Goal: Information Seeking & Learning: Stay updated

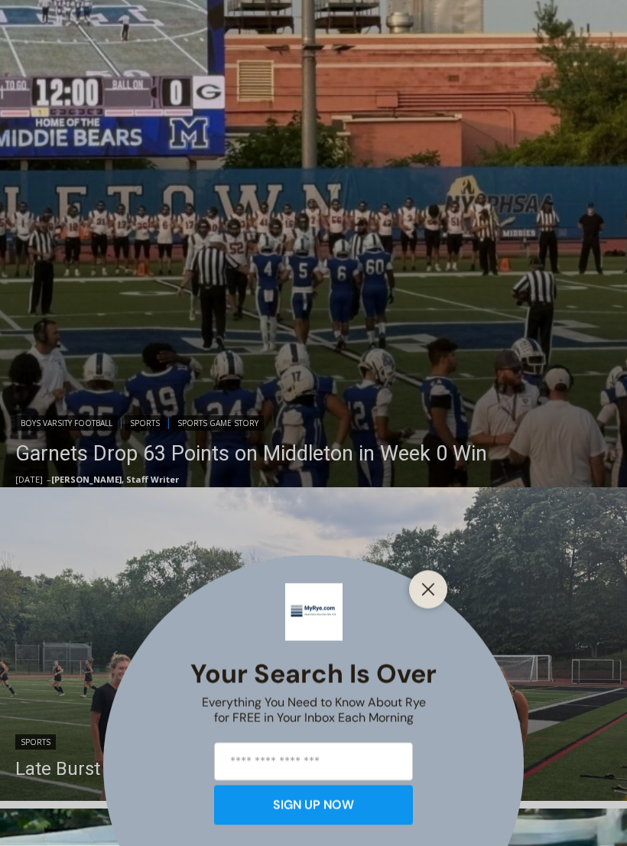
scroll to position [449, 0]
click at [425, 595] on line "Close" at bounding box center [428, 589] width 11 height 11
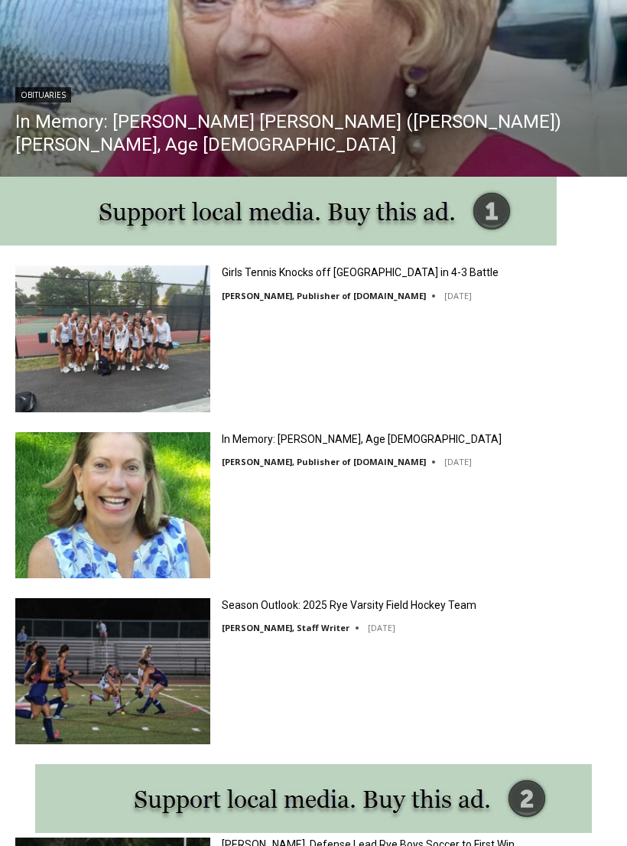
scroll to position [1395, 0]
click at [111, 510] on img at bounding box center [112, 505] width 195 height 146
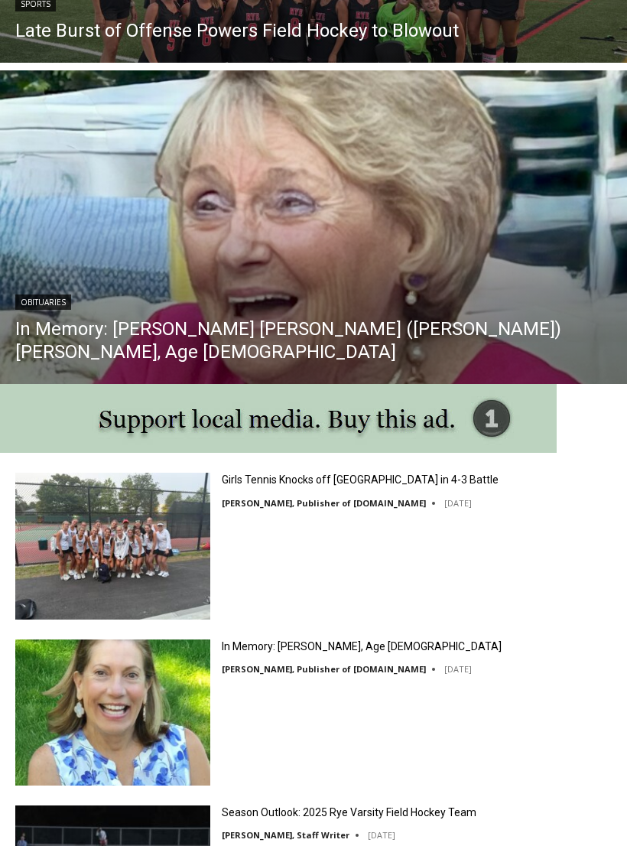
scroll to position [1193, 0]
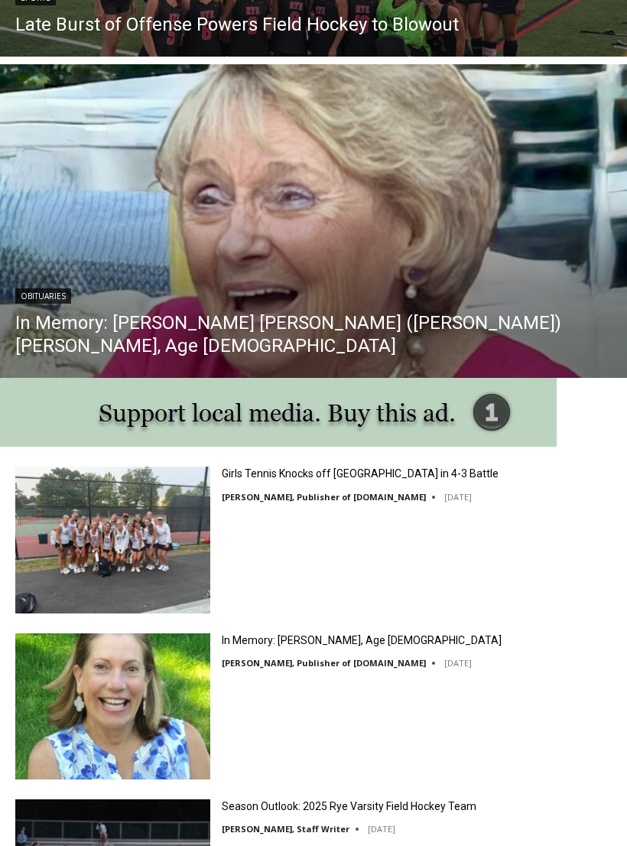
click at [530, 321] on img "Read More In Memory: Maureen Catherine (Devlin) Koecheler, Age 83" at bounding box center [313, 221] width 627 height 314
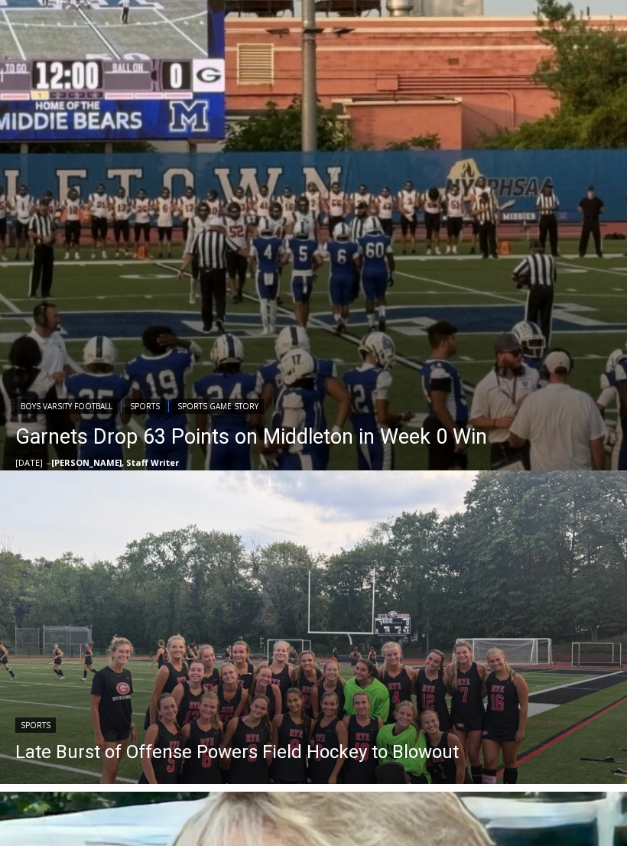
scroll to position [442, 0]
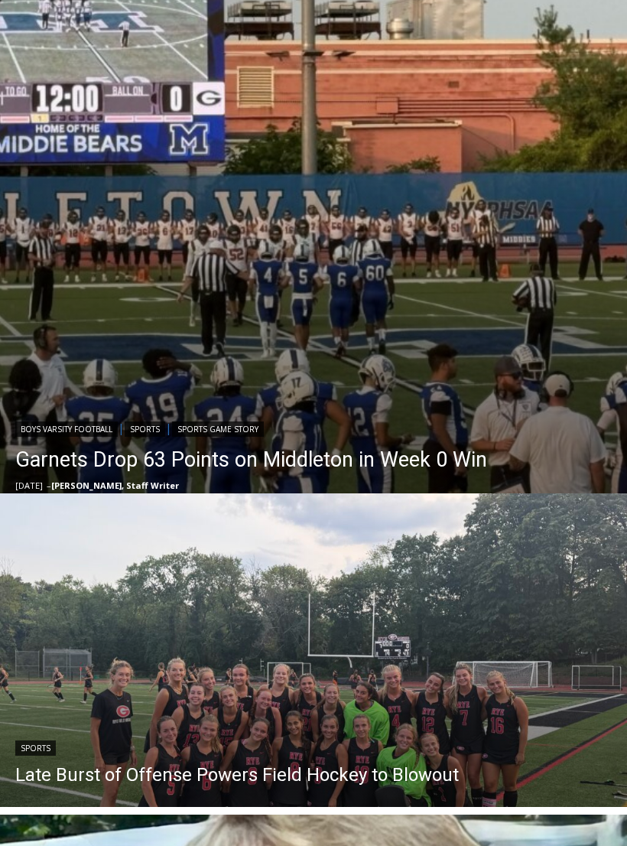
click at [480, 298] on img "Read More Garnets Drop 63 Points on Middleton in Week 0 Win" at bounding box center [313, 195] width 627 height 627
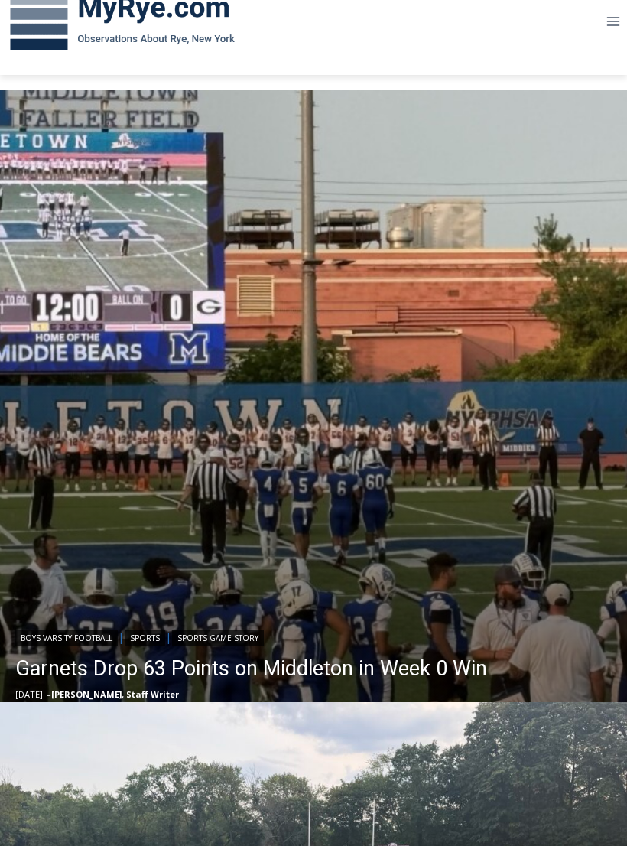
scroll to position [233, 0]
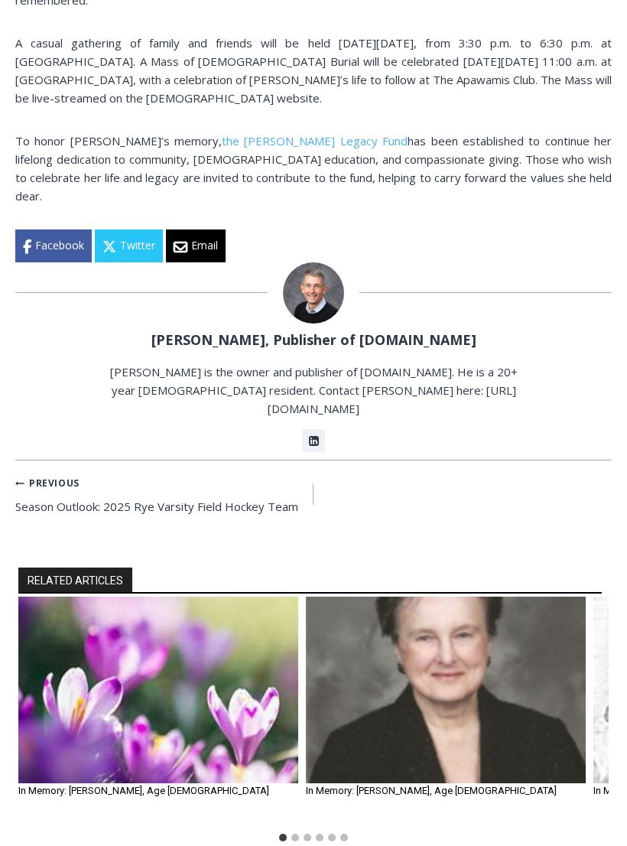
scroll to position [1152, 0]
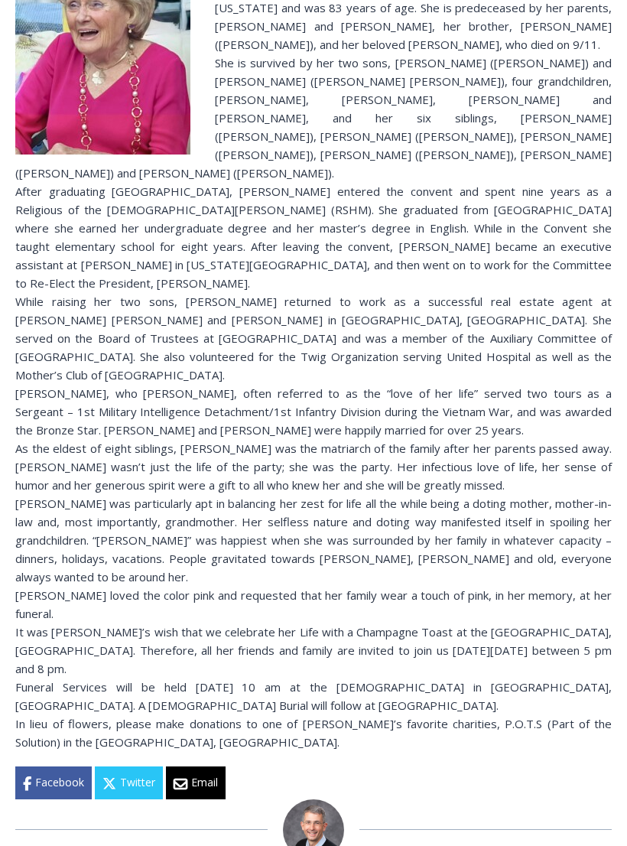
scroll to position [617, 0]
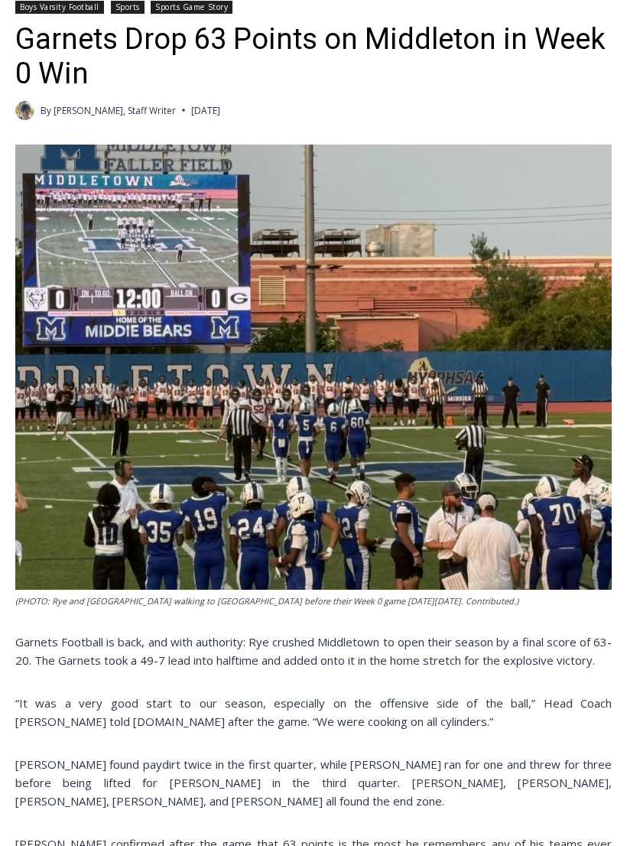
scroll to position [431, 0]
